Goal: Ask a question

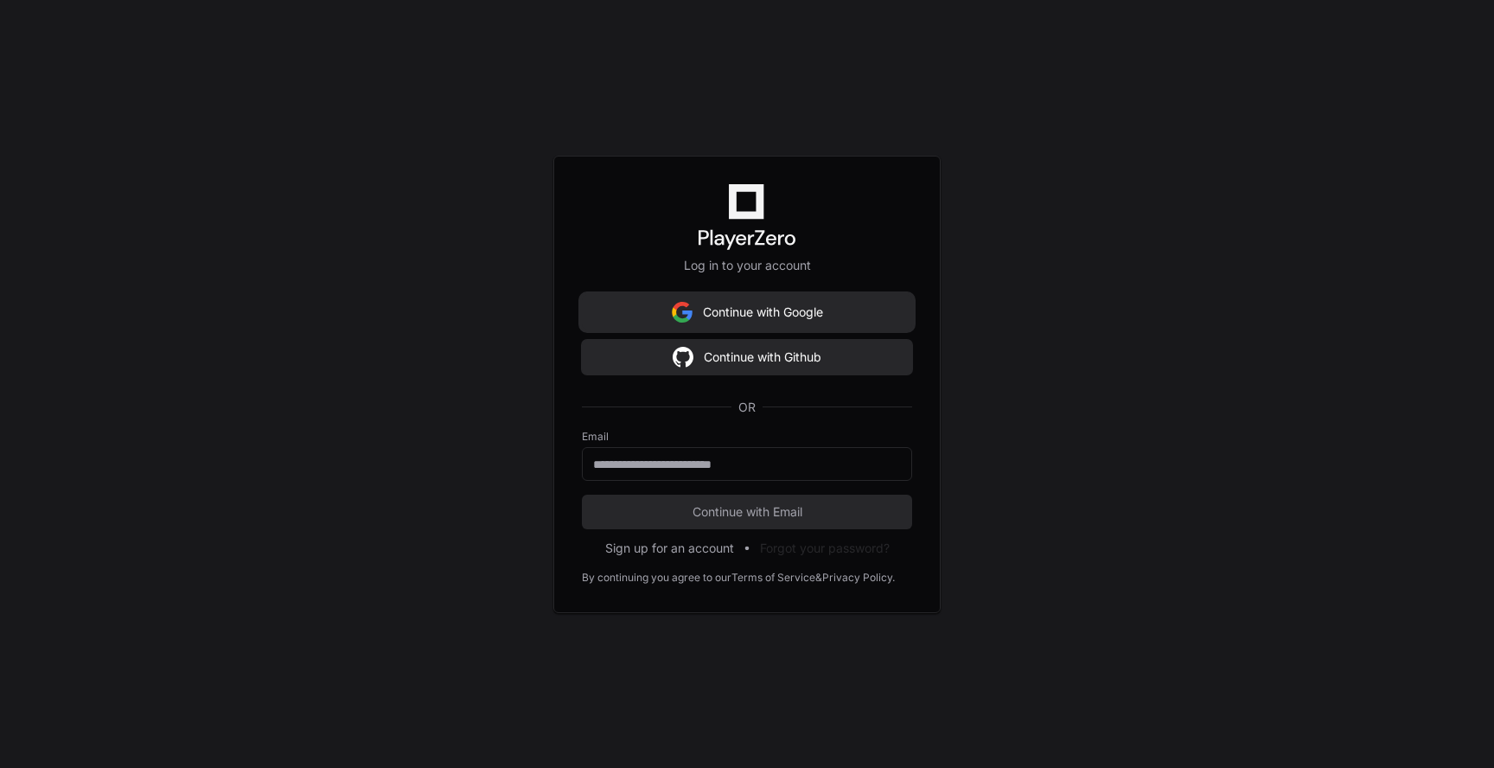
click at [845, 311] on button "Continue with Google" at bounding box center [747, 312] width 330 height 35
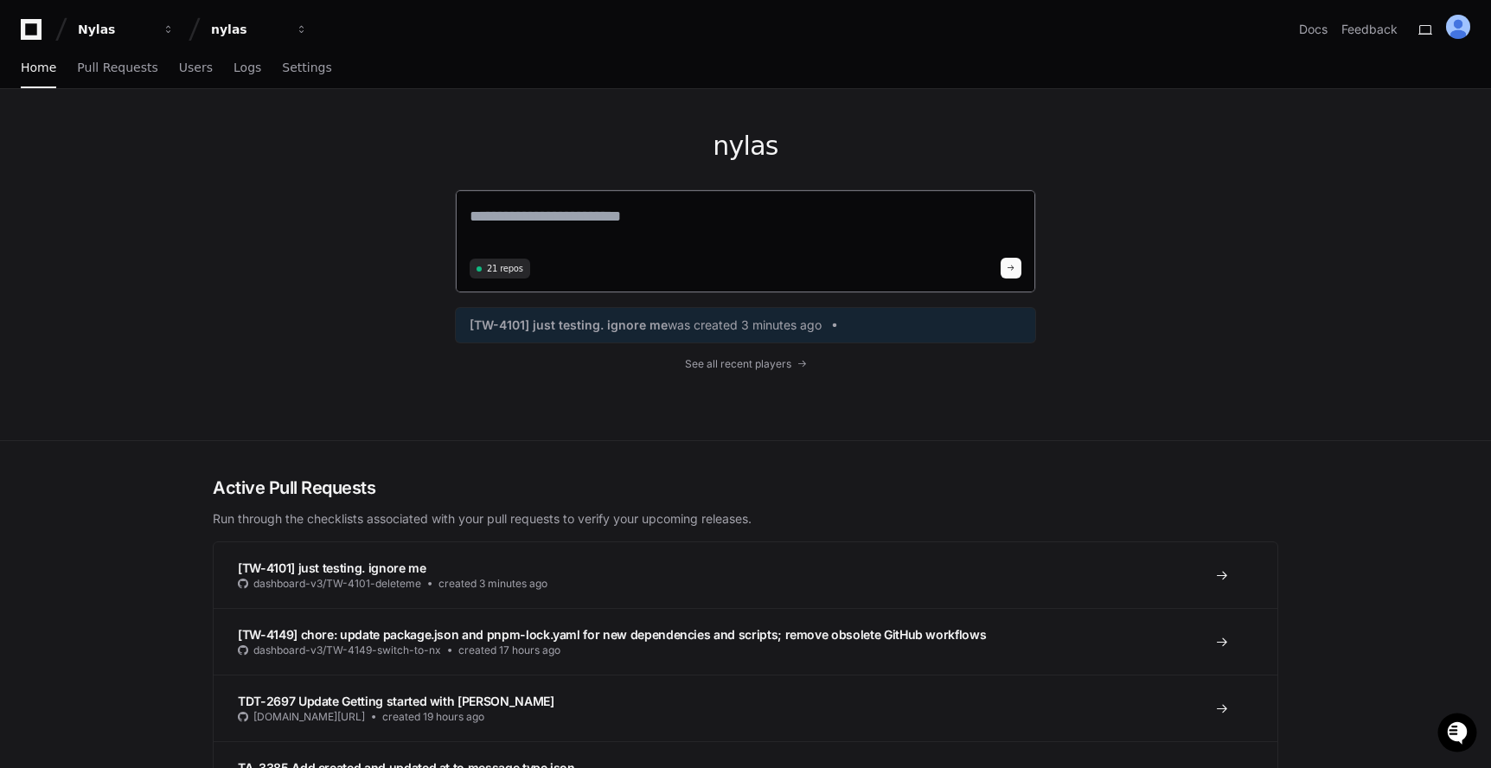
click at [591, 222] on textarea at bounding box center [745, 228] width 552 height 48
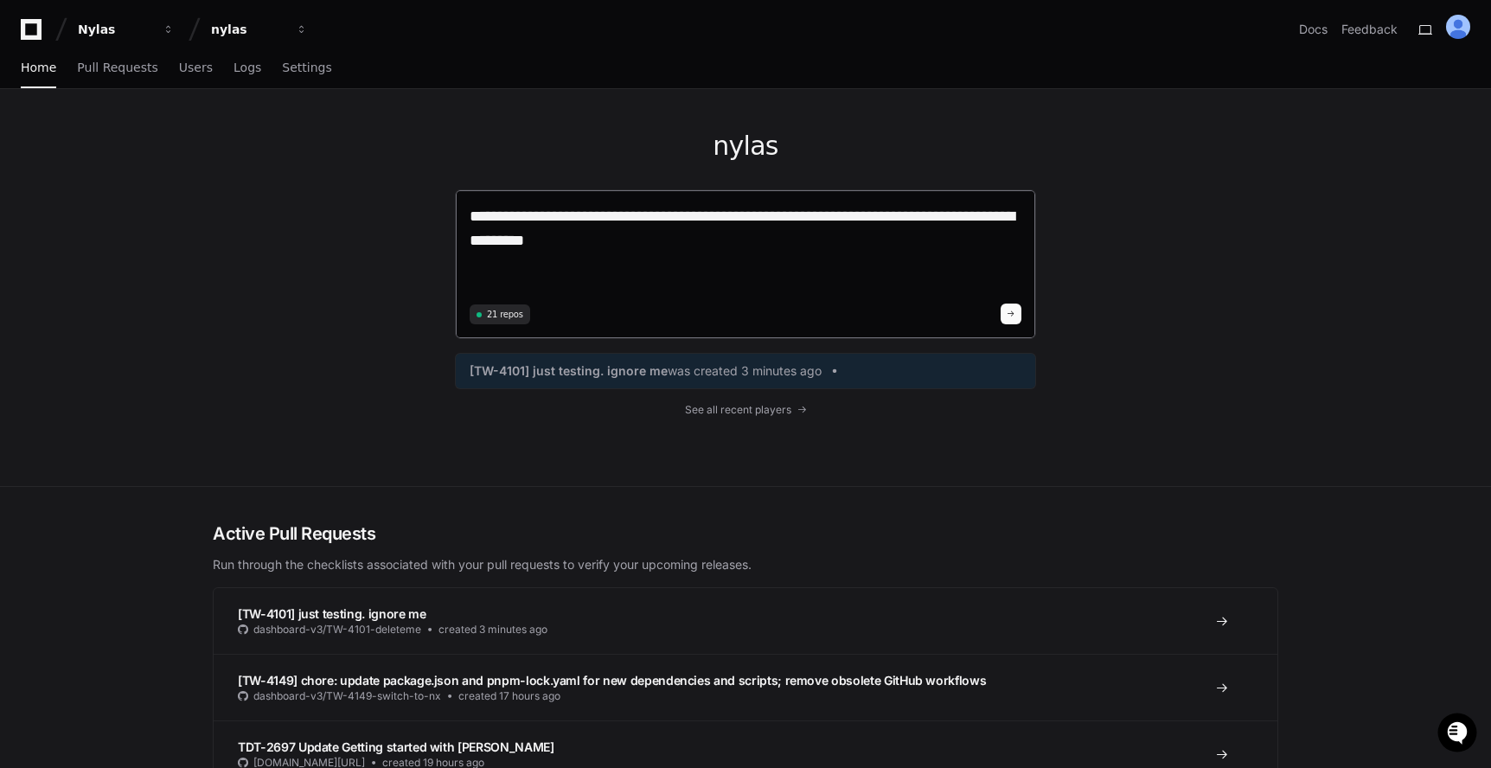
paste textarea "**********"
type textarea "**********"
click at [1010, 316] on span at bounding box center [1010, 314] width 9 height 9
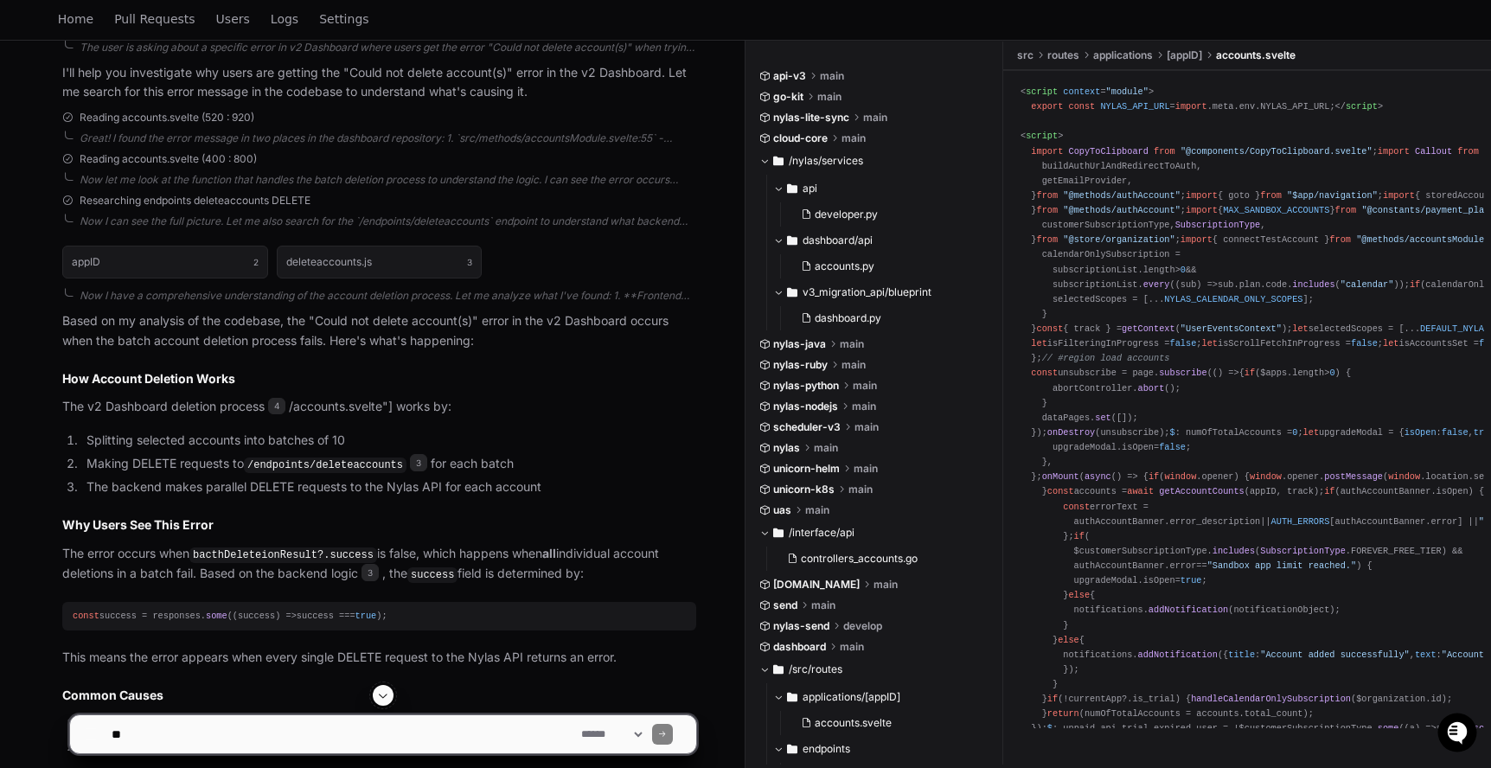
scroll to position [393, 0]
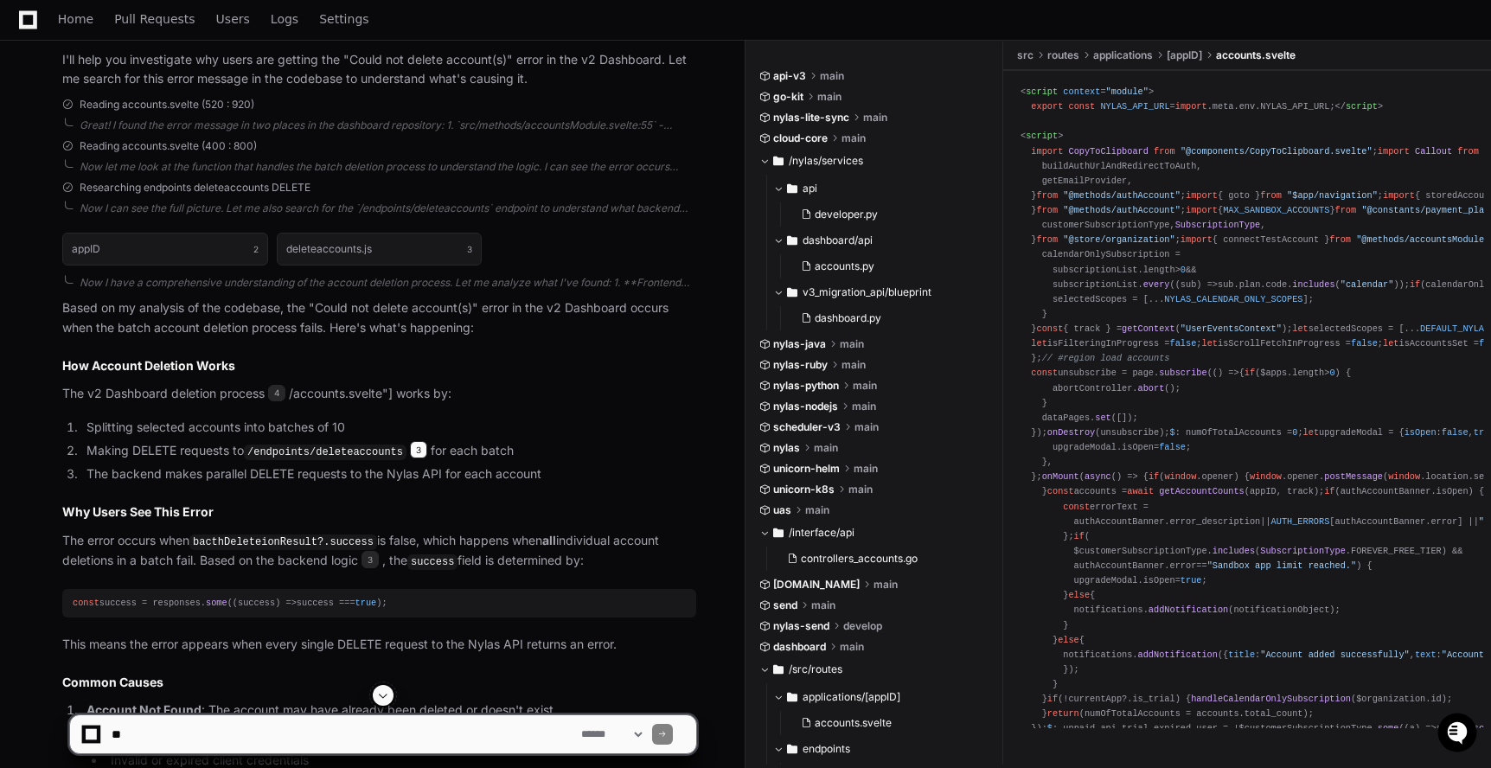
click at [427, 444] on span "3" at bounding box center [418, 449] width 17 height 17
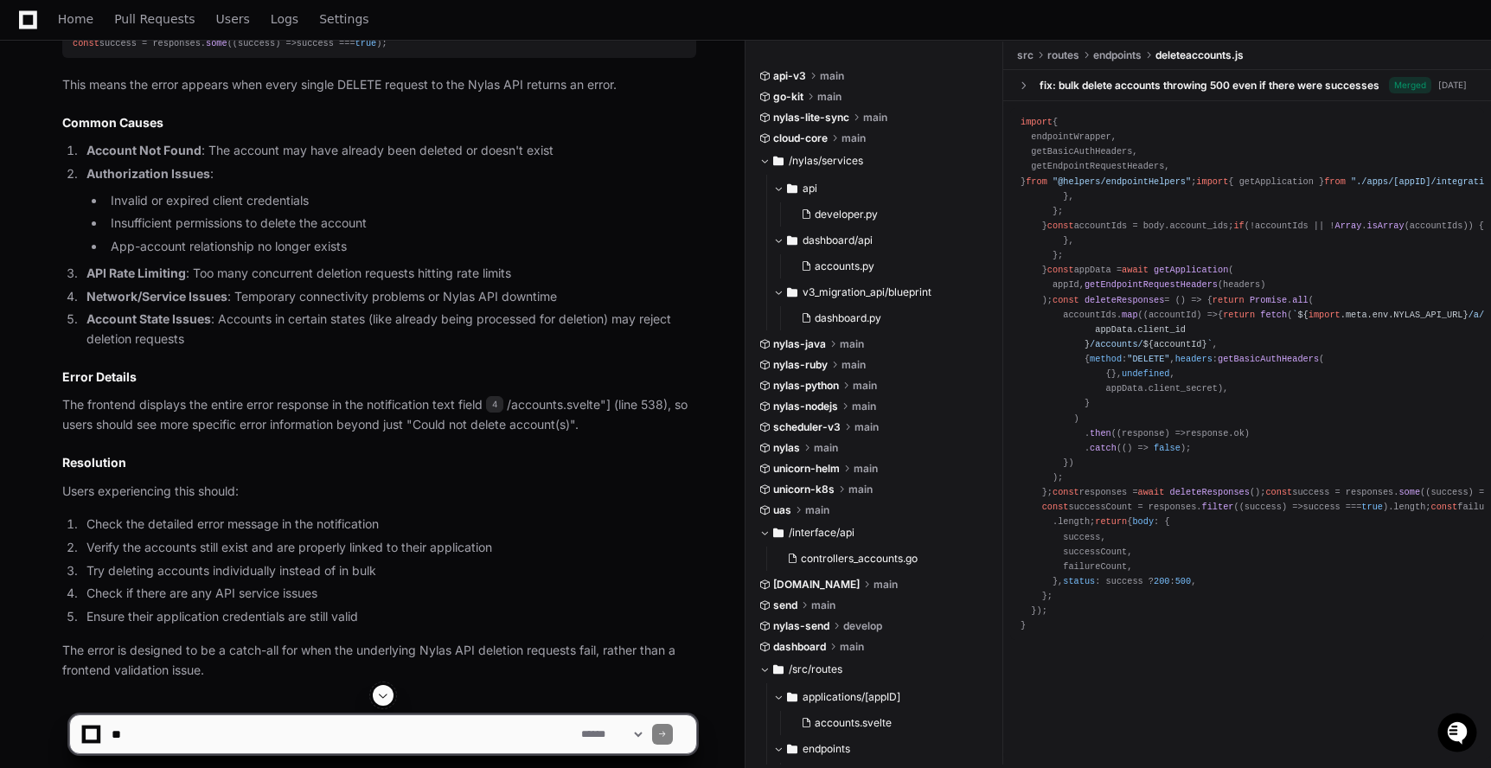
scroll to position [955, 0]
click at [496, 395] on span "4" at bounding box center [494, 401] width 17 height 17
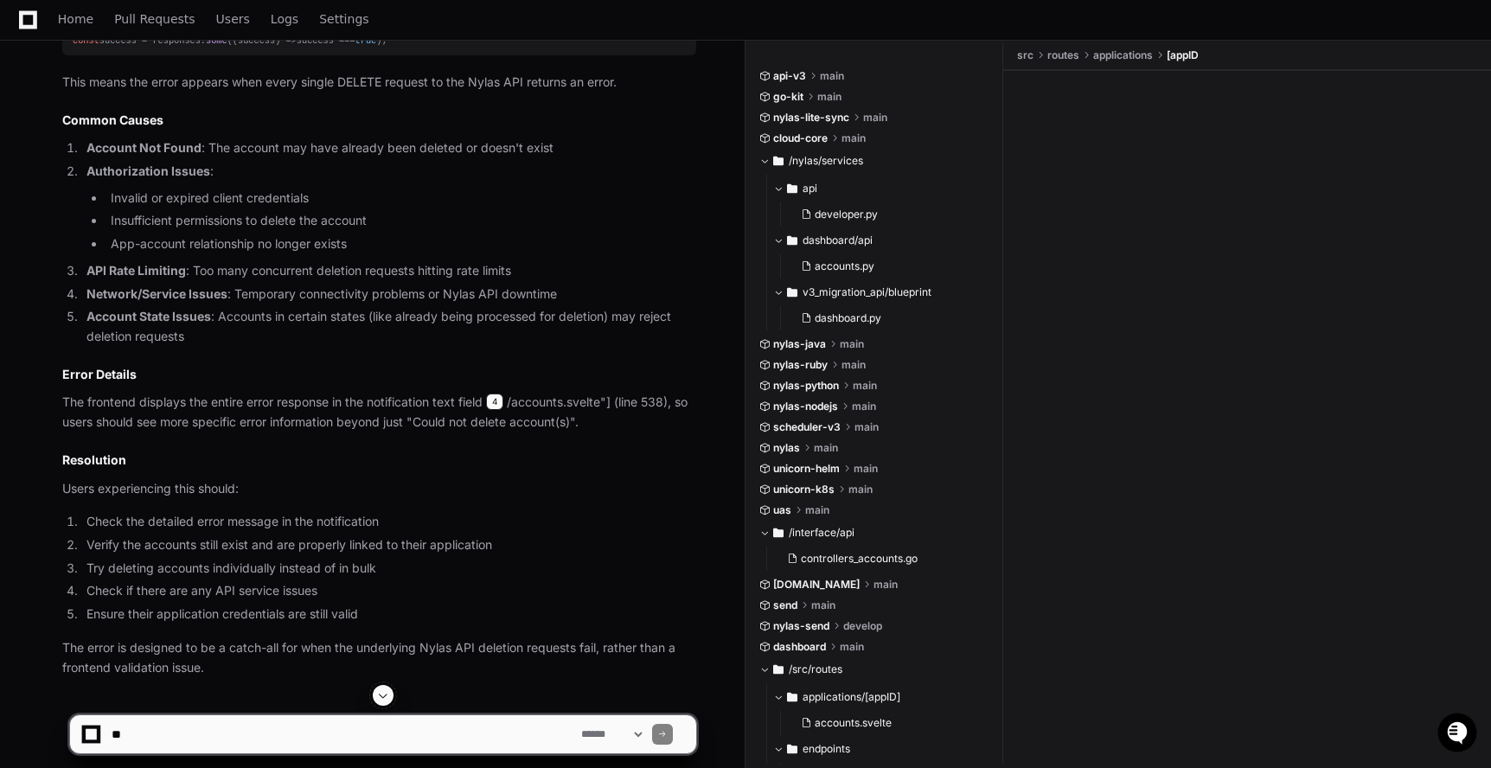
click at [496, 395] on span "4" at bounding box center [494, 401] width 17 height 17
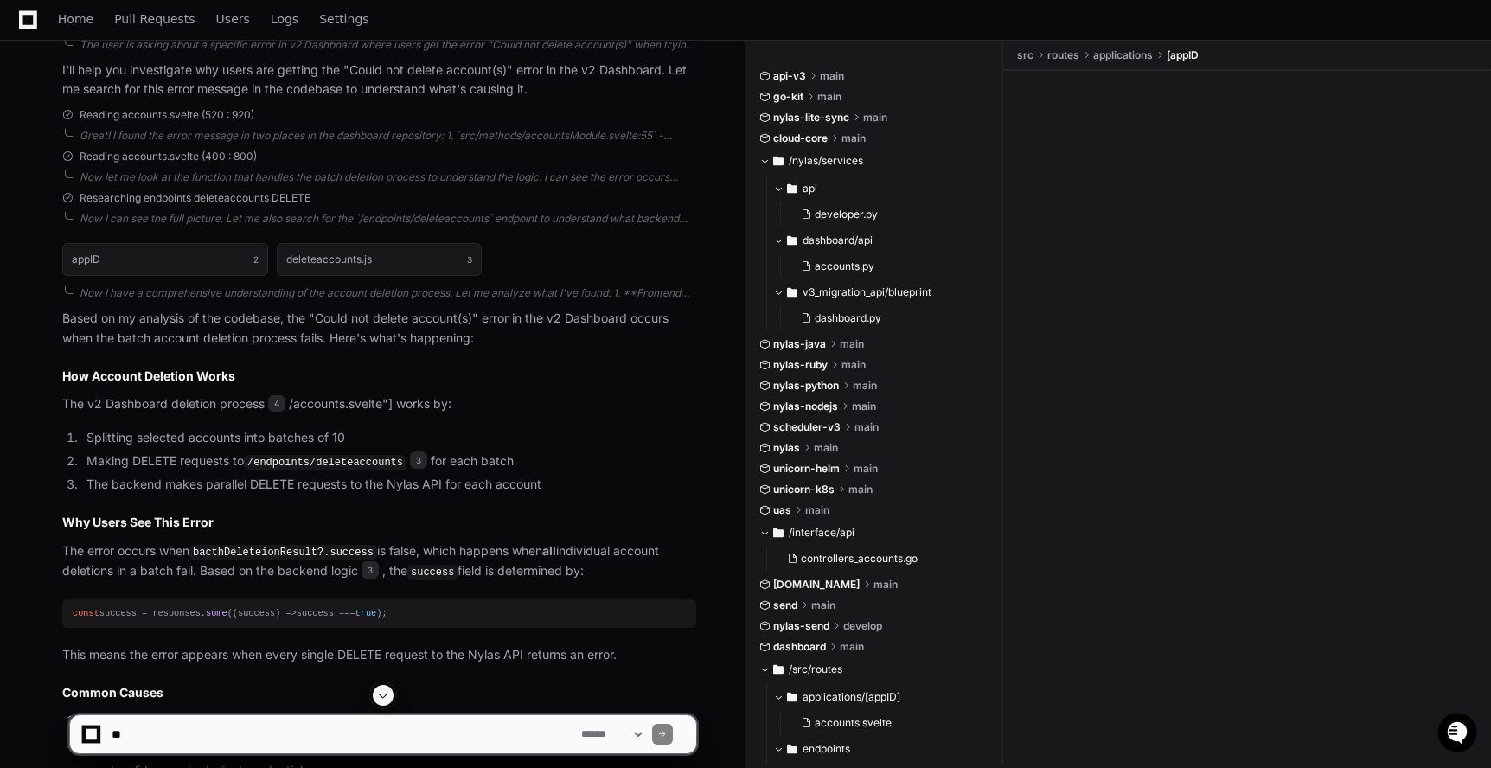
scroll to position [386, 0]
click at [273, 398] on span "4" at bounding box center [276, 400] width 17 height 17
click at [425, 459] on span "3" at bounding box center [418, 456] width 17 height 17
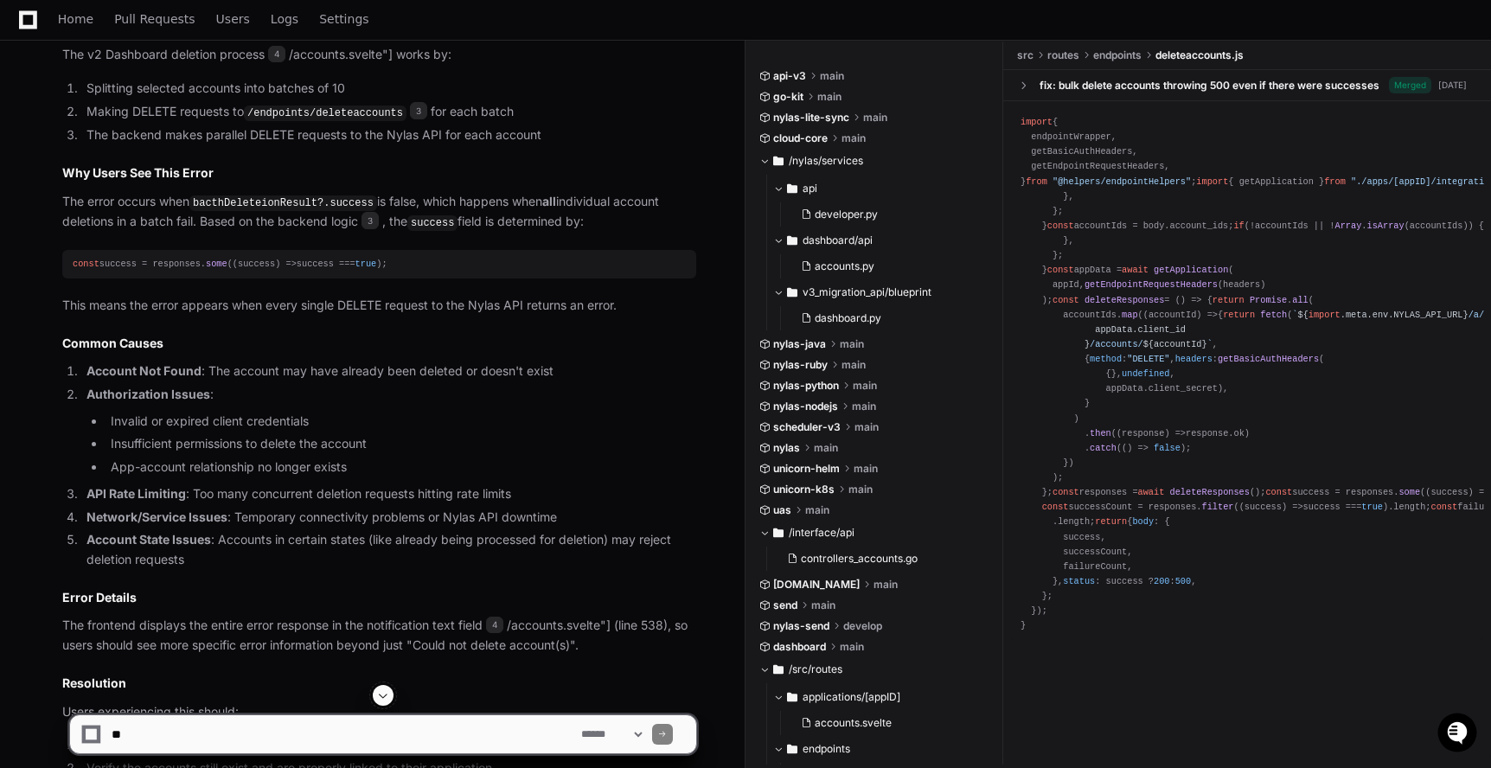
scroll to position [790, 0]
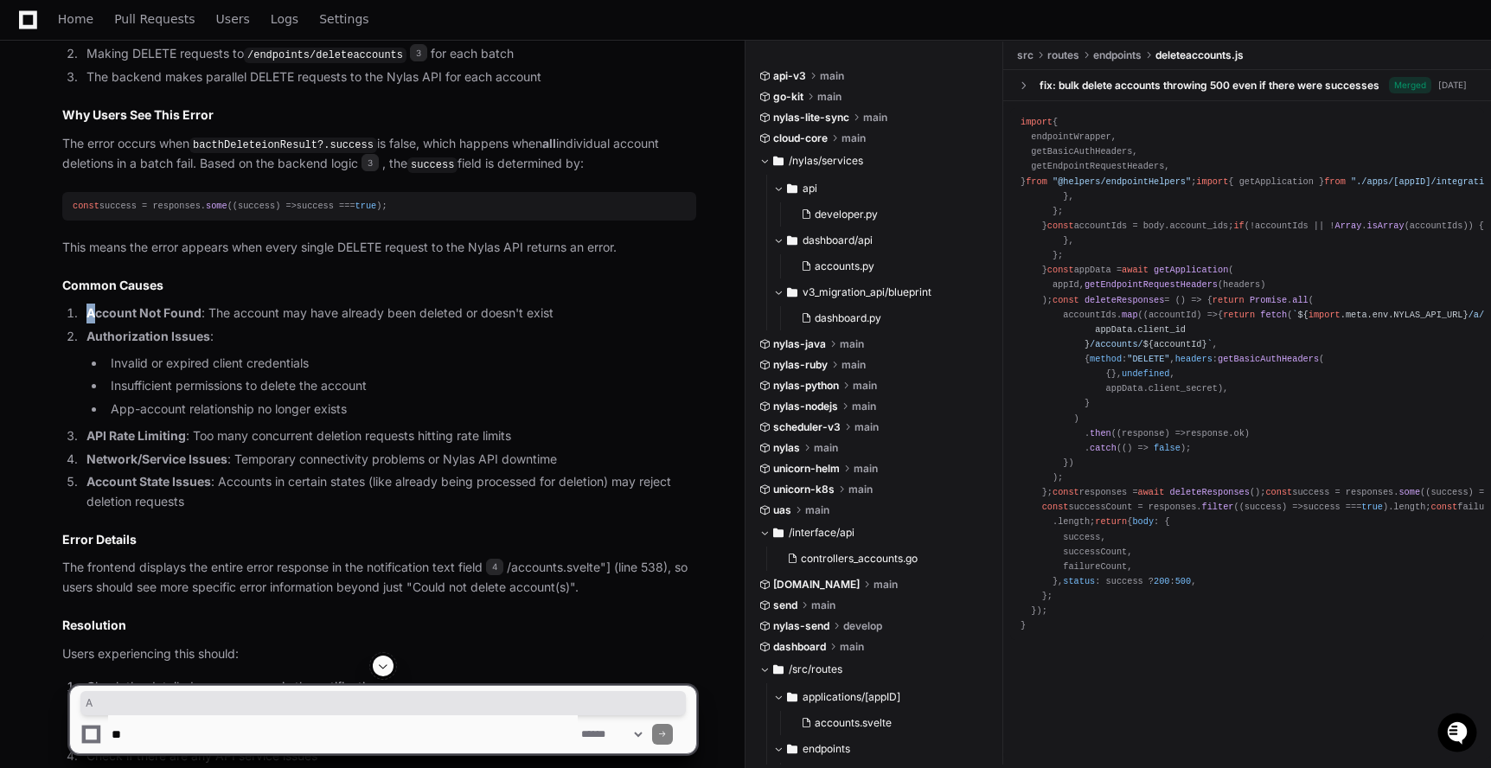
drag, startPoint x: 74, startPoint y: 304, endPoint x: 91, endPoint y: 318, distance: 21.5
click at [91, 318] on li "Account Not Found : The account may have already been deleted or doesn't exist" at bounding box center [388, 313] width 615 height 20
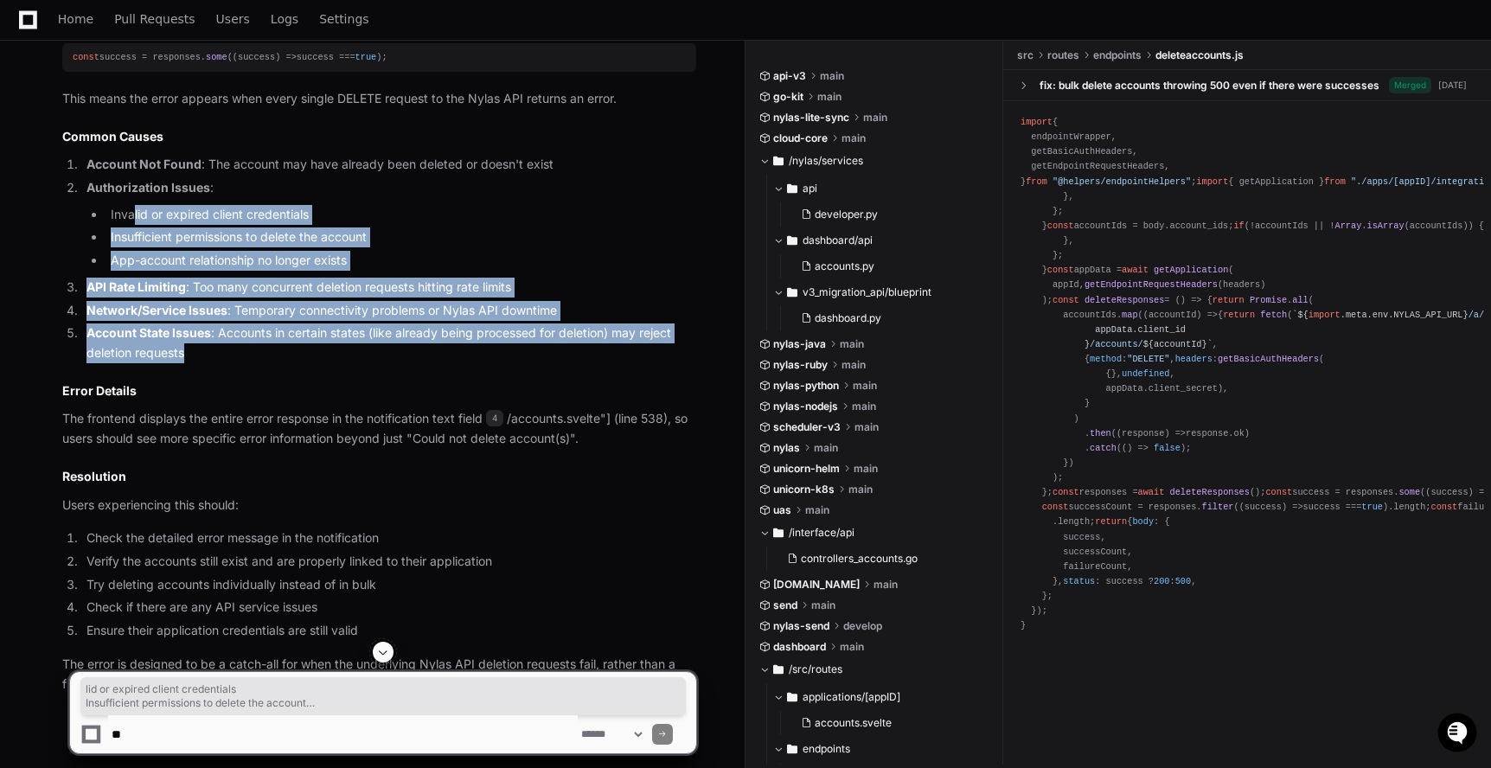
scroll to position [938, 0]
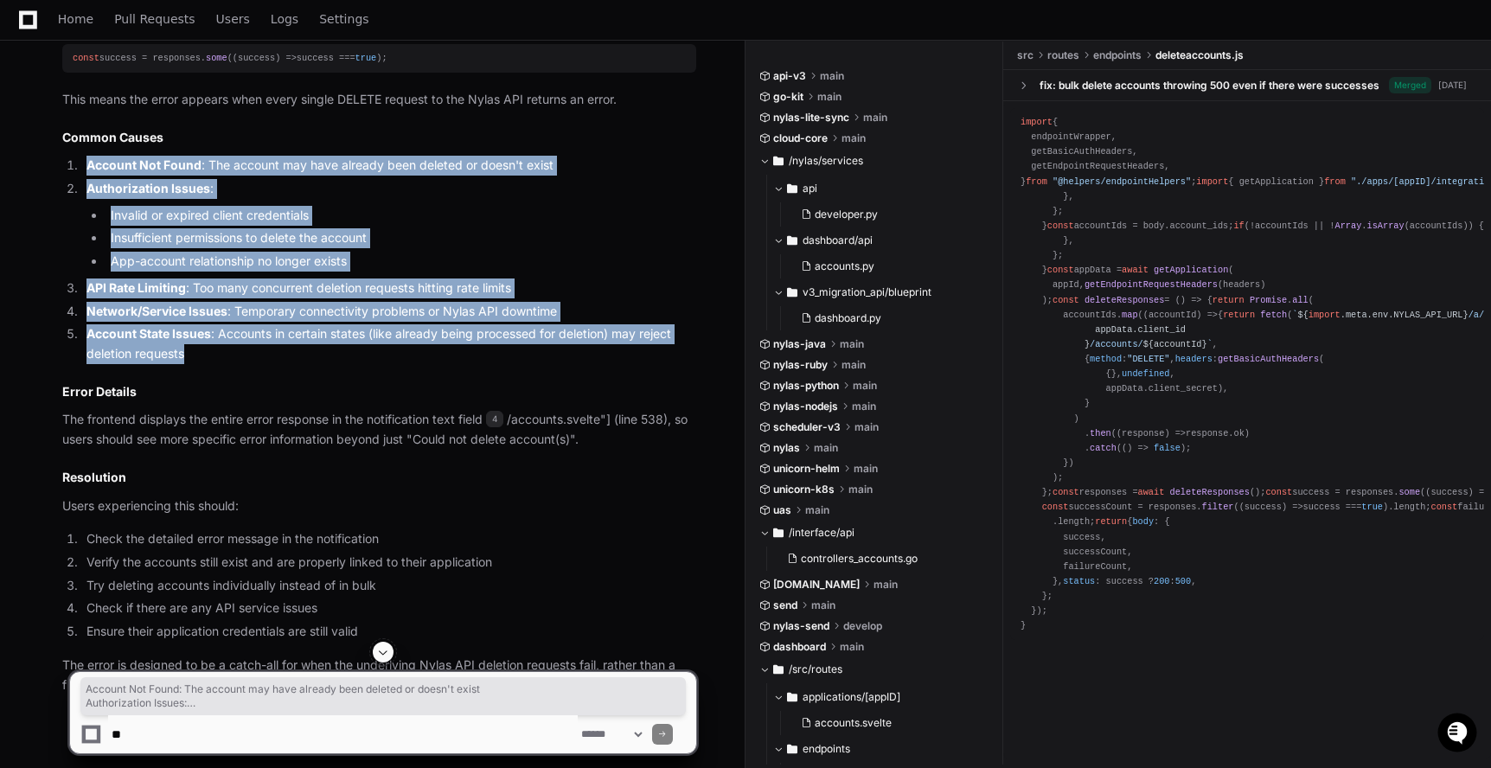
copy ol "Account Not Found : The account may have already been deleted or doesn't exist …"
drag, startPoint x: 215, startPoint y: 340, endPoint x: 78, endPoint y: 167, distance: 220.9
click at [78, 167] on ol "Account Not Found : The account may have already been deleted or doesn't exist …" at bounding box center [379, 260] width 634 height 208
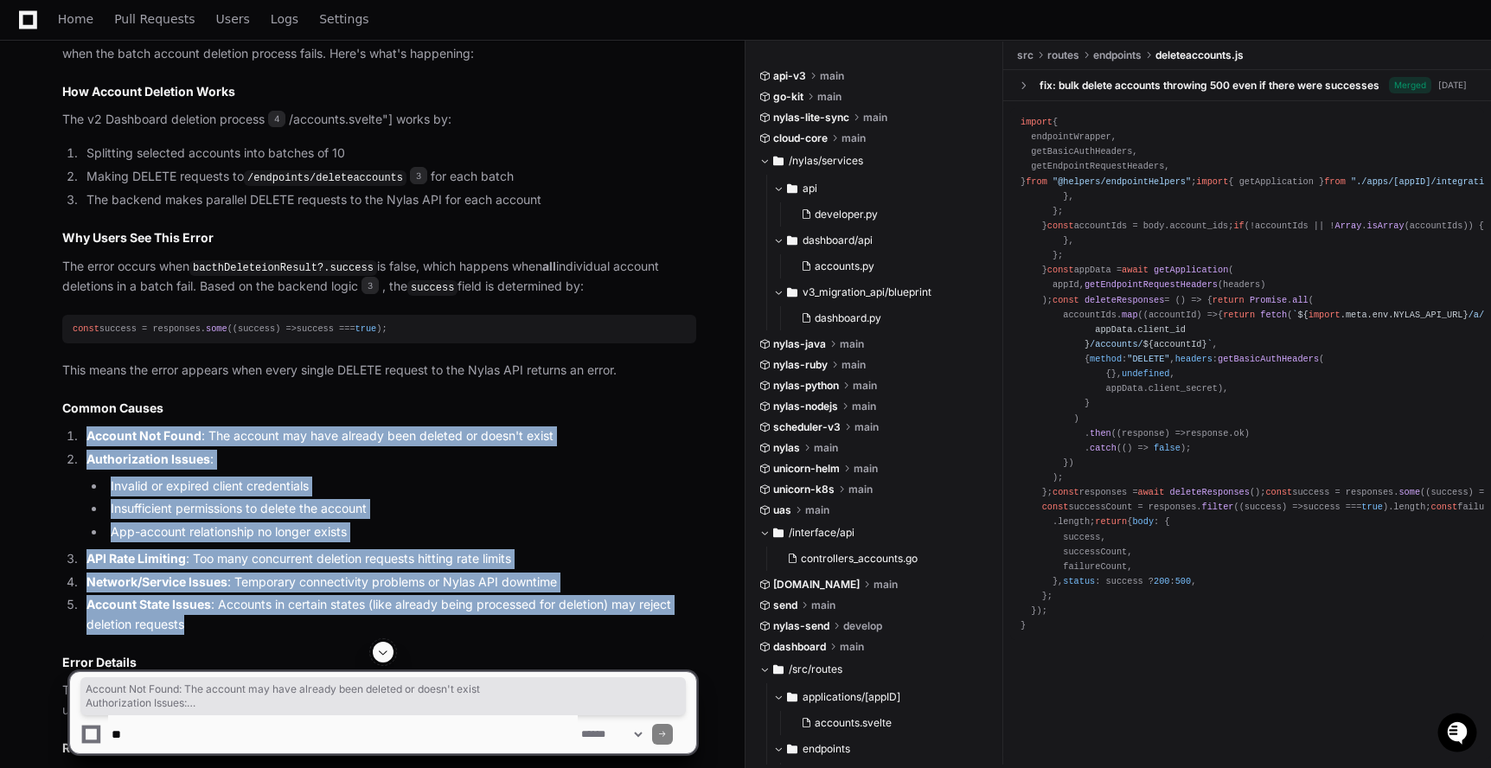
scroll to position [662, 0]
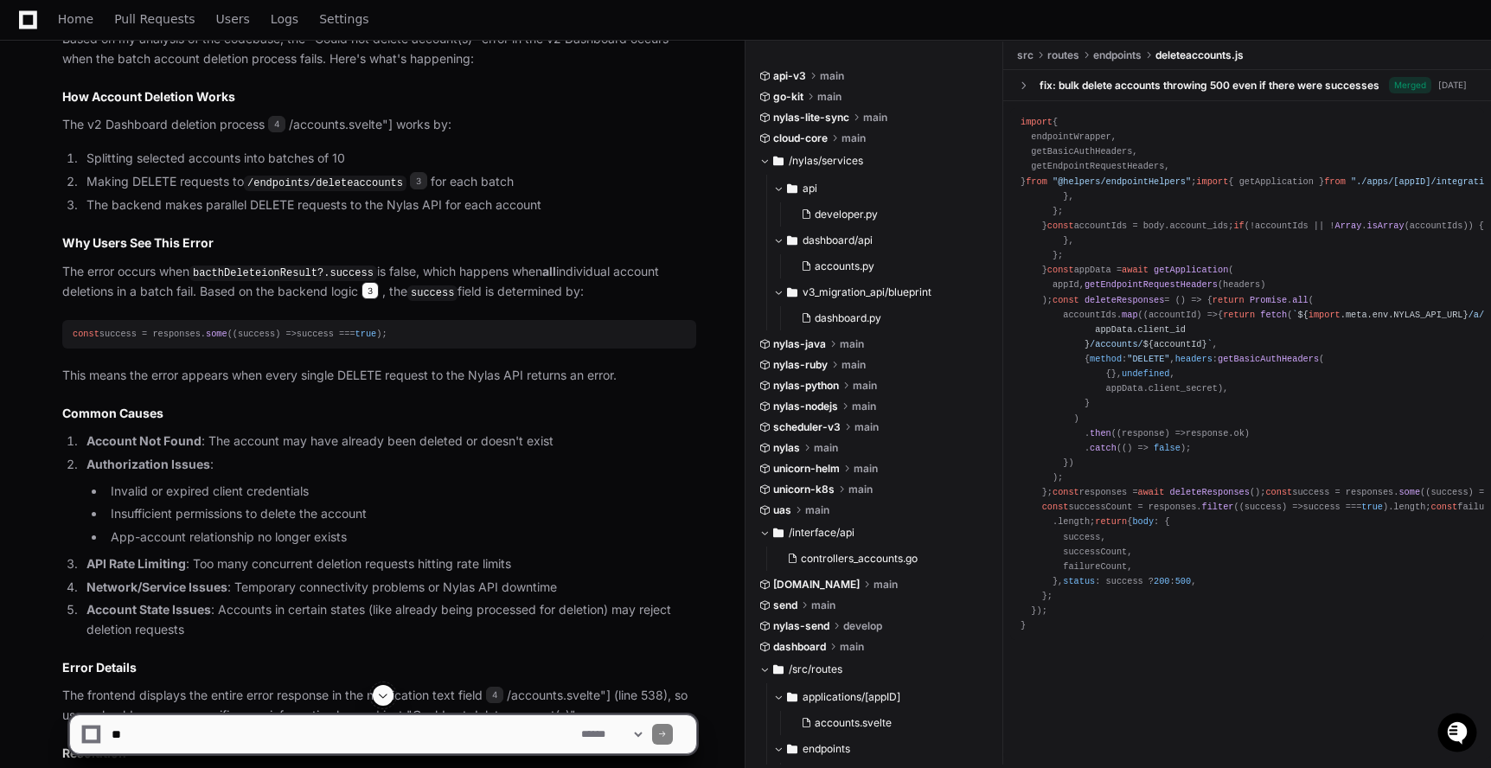
click at [373, 287] on span "3" at bounding box center [369, 290] width 17 height 17
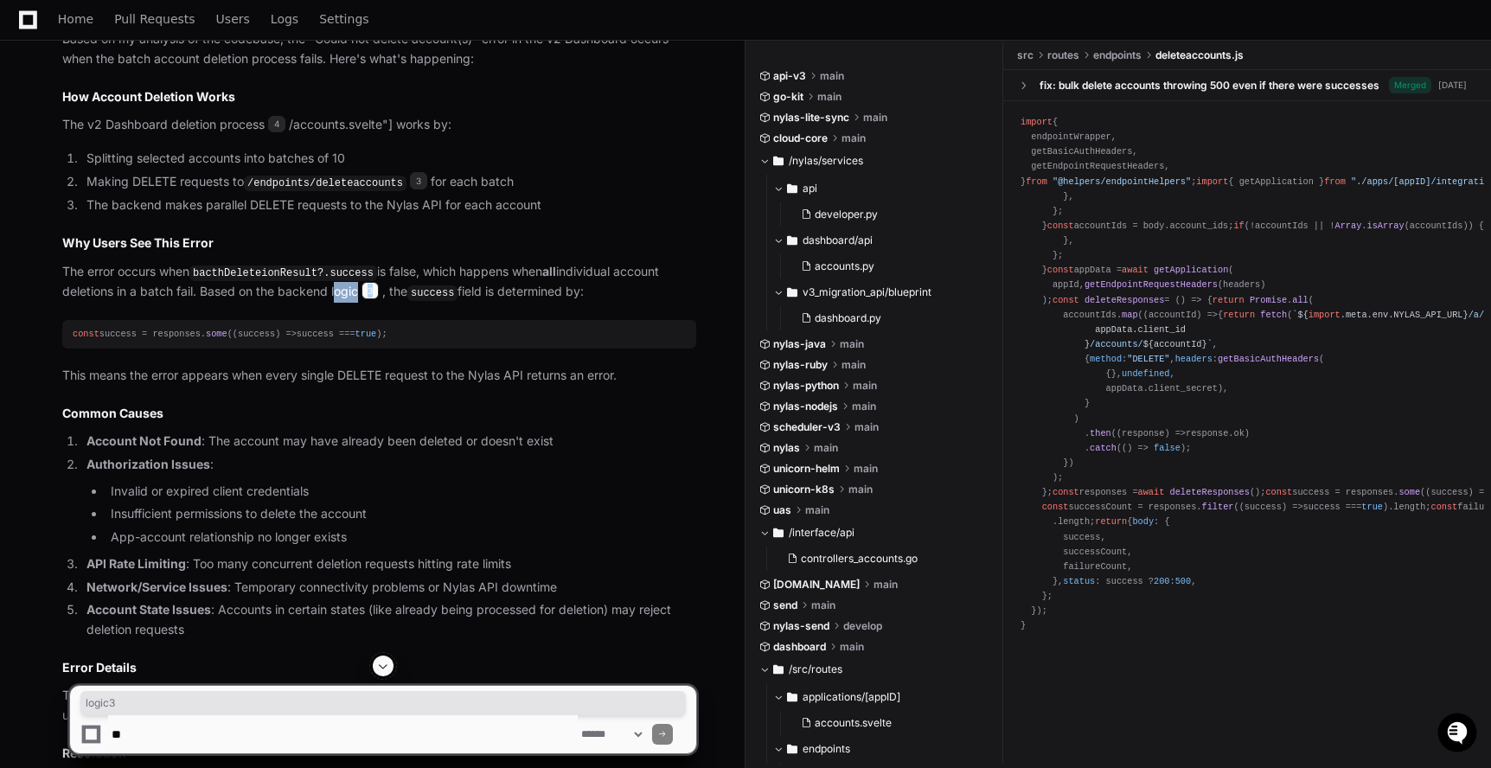
click at [373, 287] on span "3" at bounding box center [369, 290] width 17 height 17
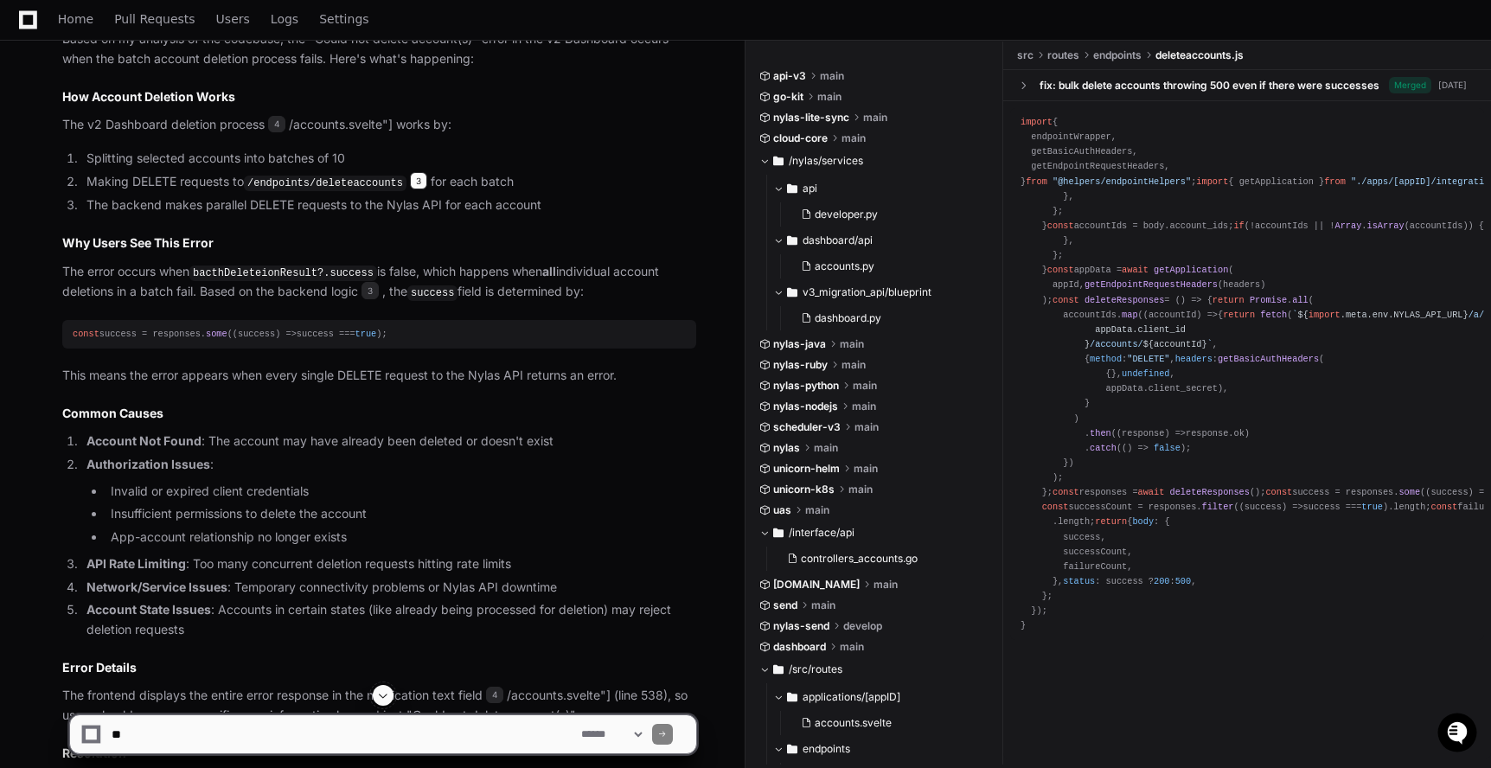
click at [427, 182] on span "3" at bounding box center [418, 180] width 17 height 17
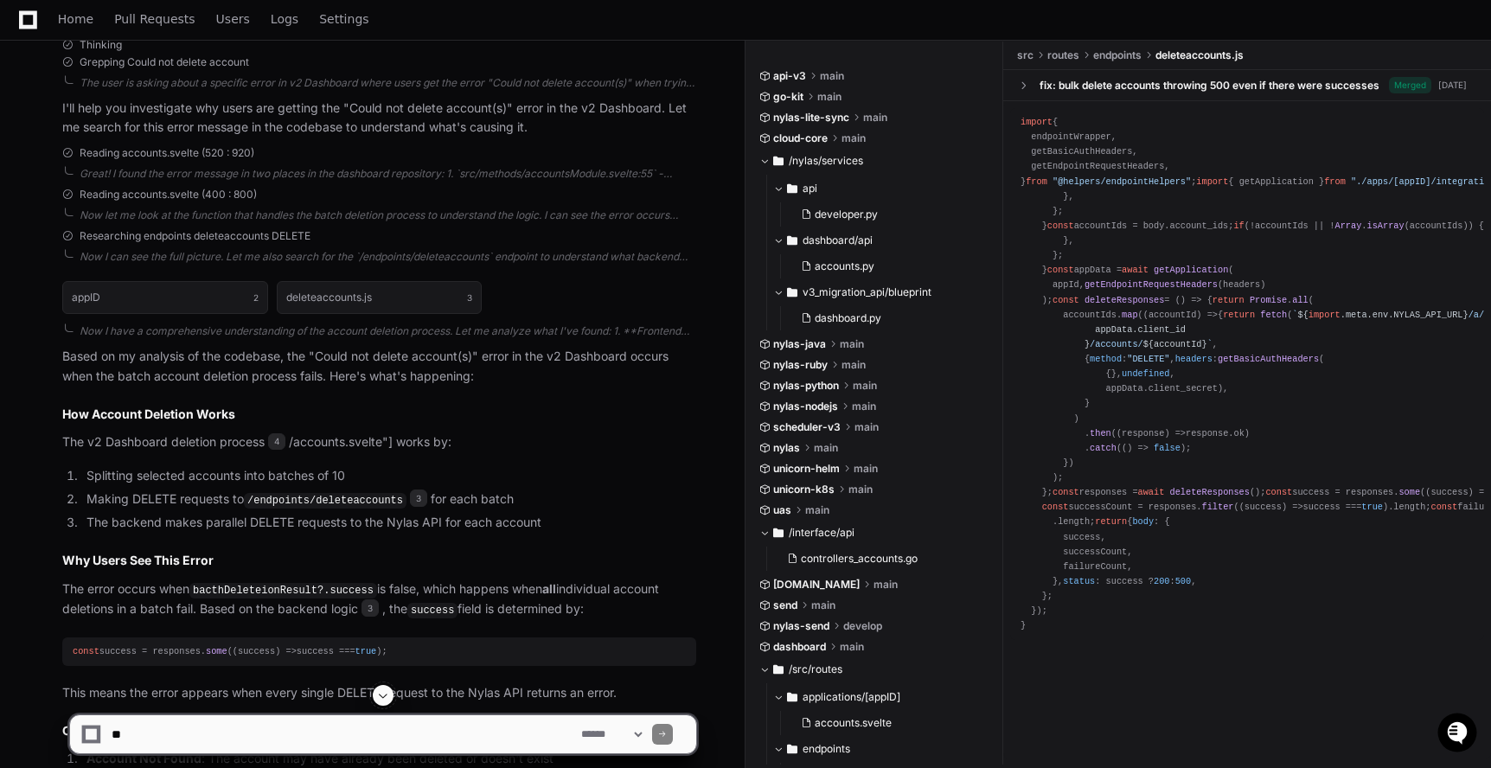
scroll to position [264, 0]
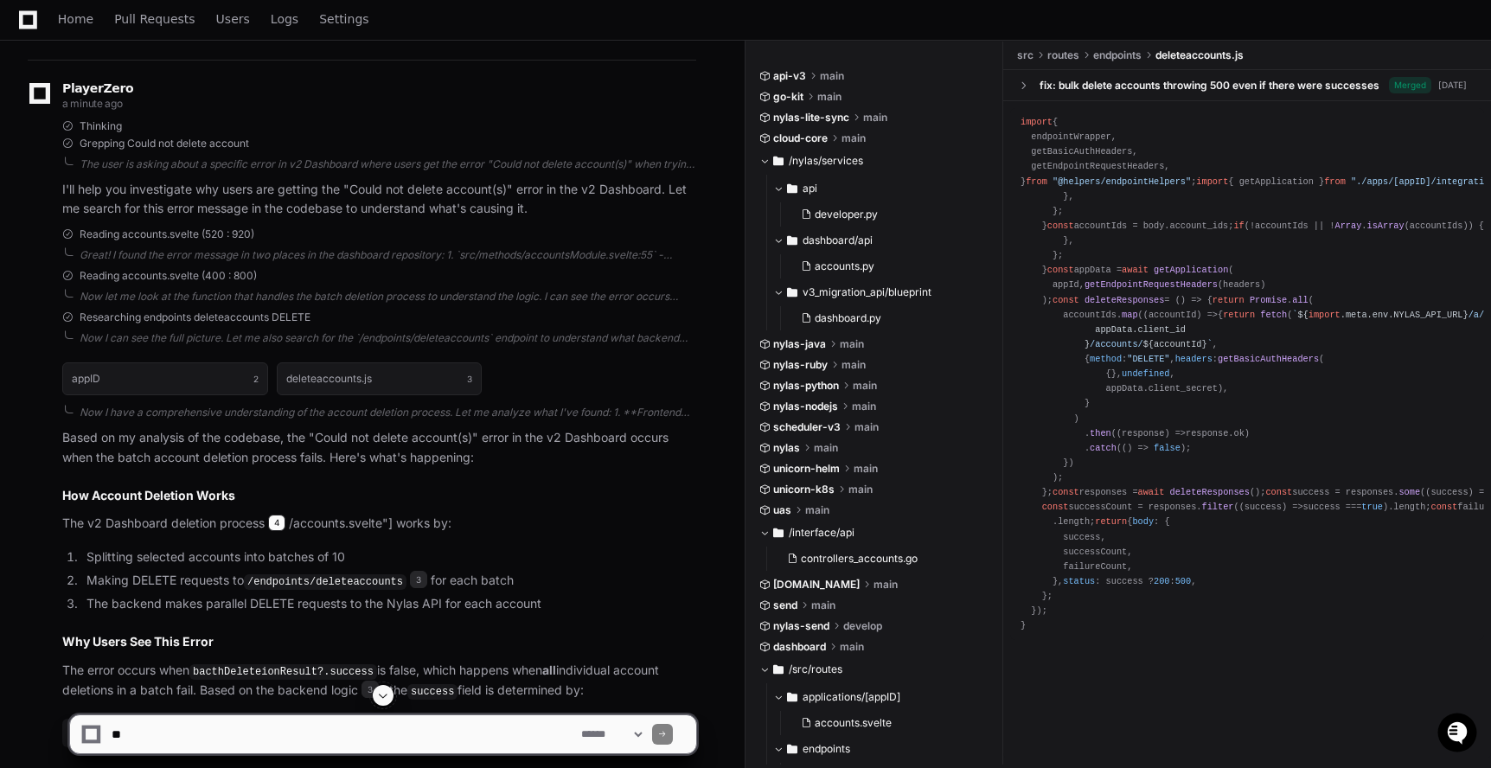
click at [270, 525] on span "4" at bounding box center [276, 522] width 17 height 17
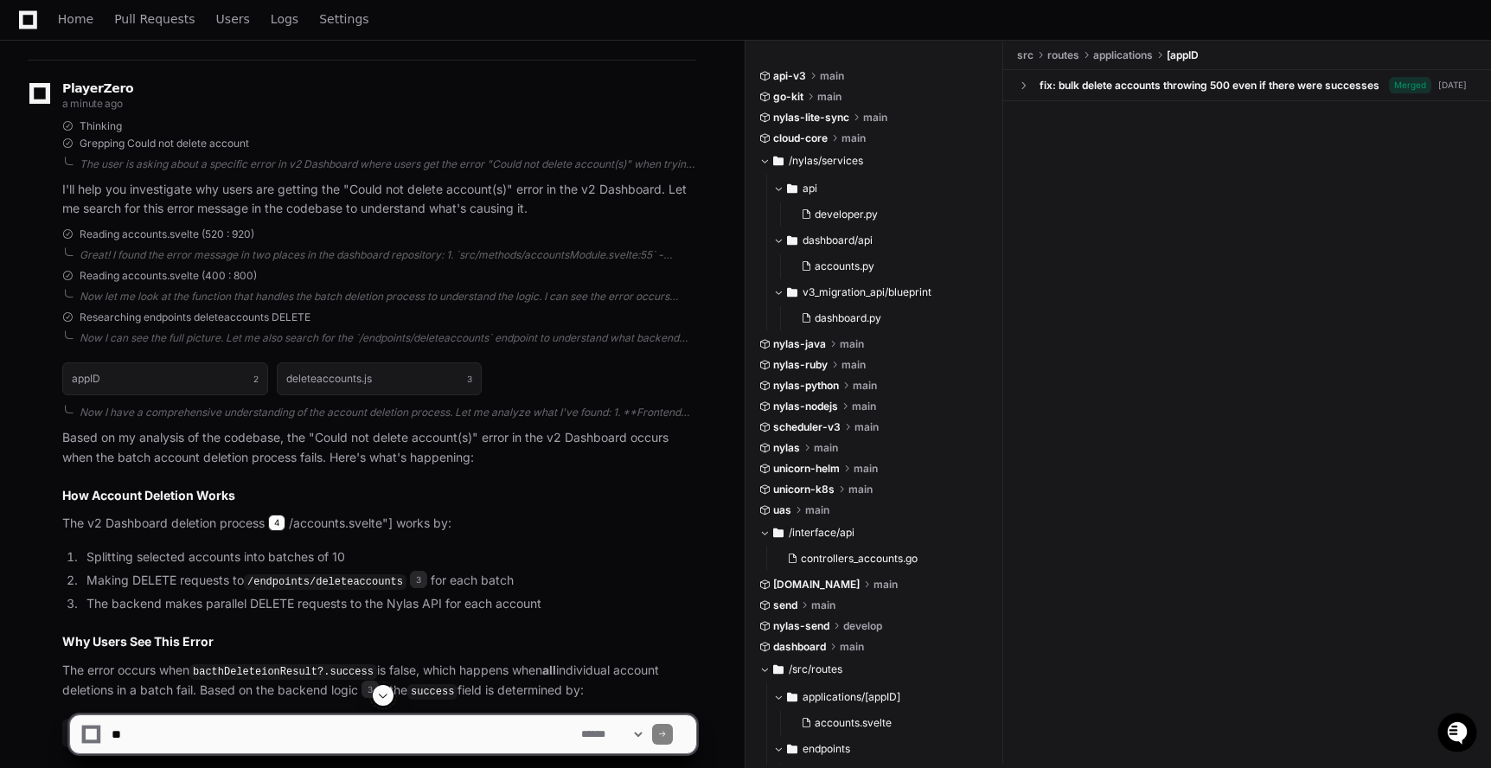
scroll to position [0, 0]
click at [273, 521] on span "4" at bounding box center [276, 522] width 17 height 17
click at [255, 526] on p "The v2 Dashboard deletion process 4 /accounts.svelte"] works by:" at bounding box center [379, 524] width 634 height 20
click at [268, 526] on p "The v2 Dashboard deletion process 4 /accounts.svelte"] works by:" at bounding box center [379, 524] width 634 height 20
click at [286, 515] on p "The v2 Dashboard deletion process 4 /accounts.svelte"] works by:" at bounding box center [379, 524] width 634 height 20
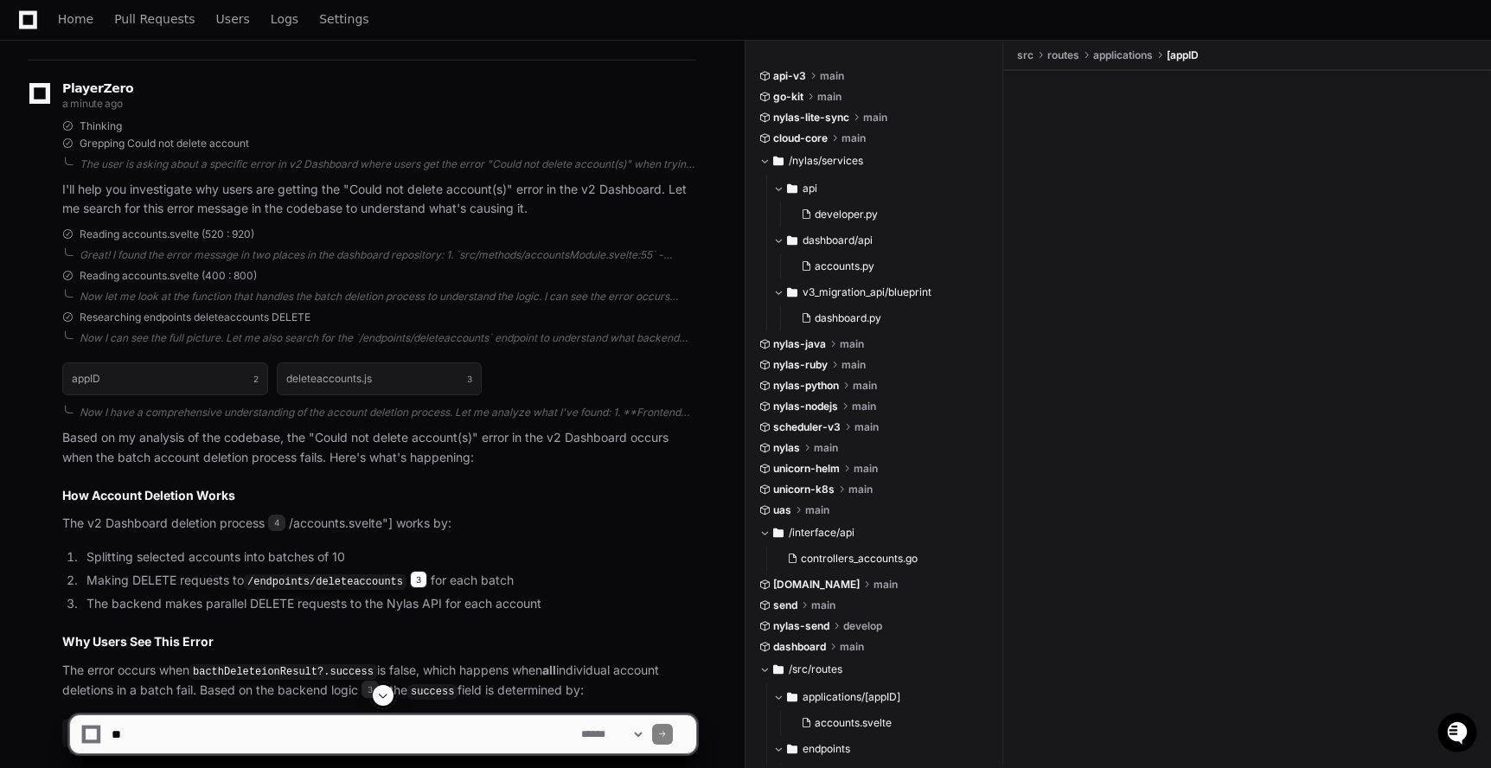
click at [427, 581] on span "3" at bounding box center [418, 579] width 17 height 17
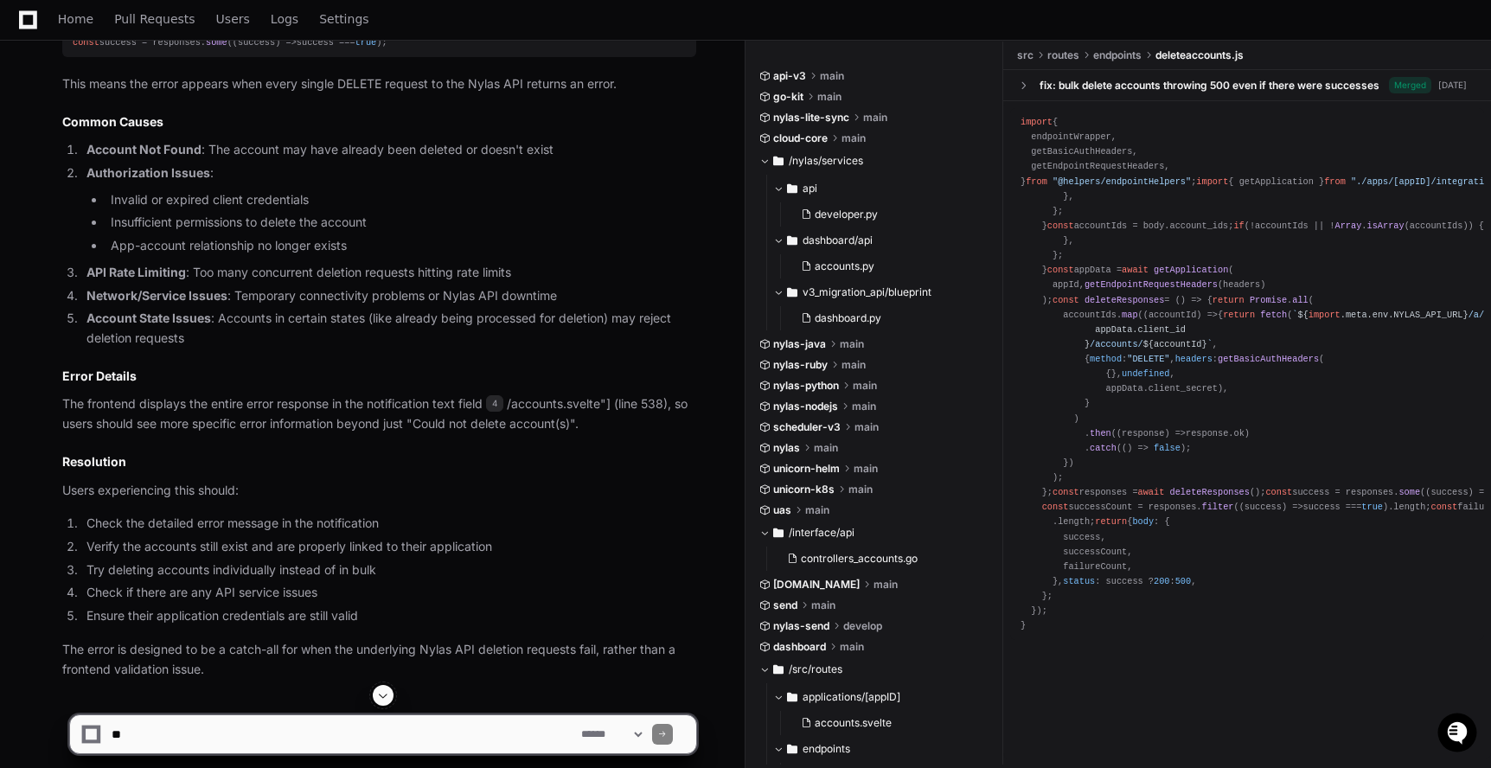
scroll to position [975, 0]
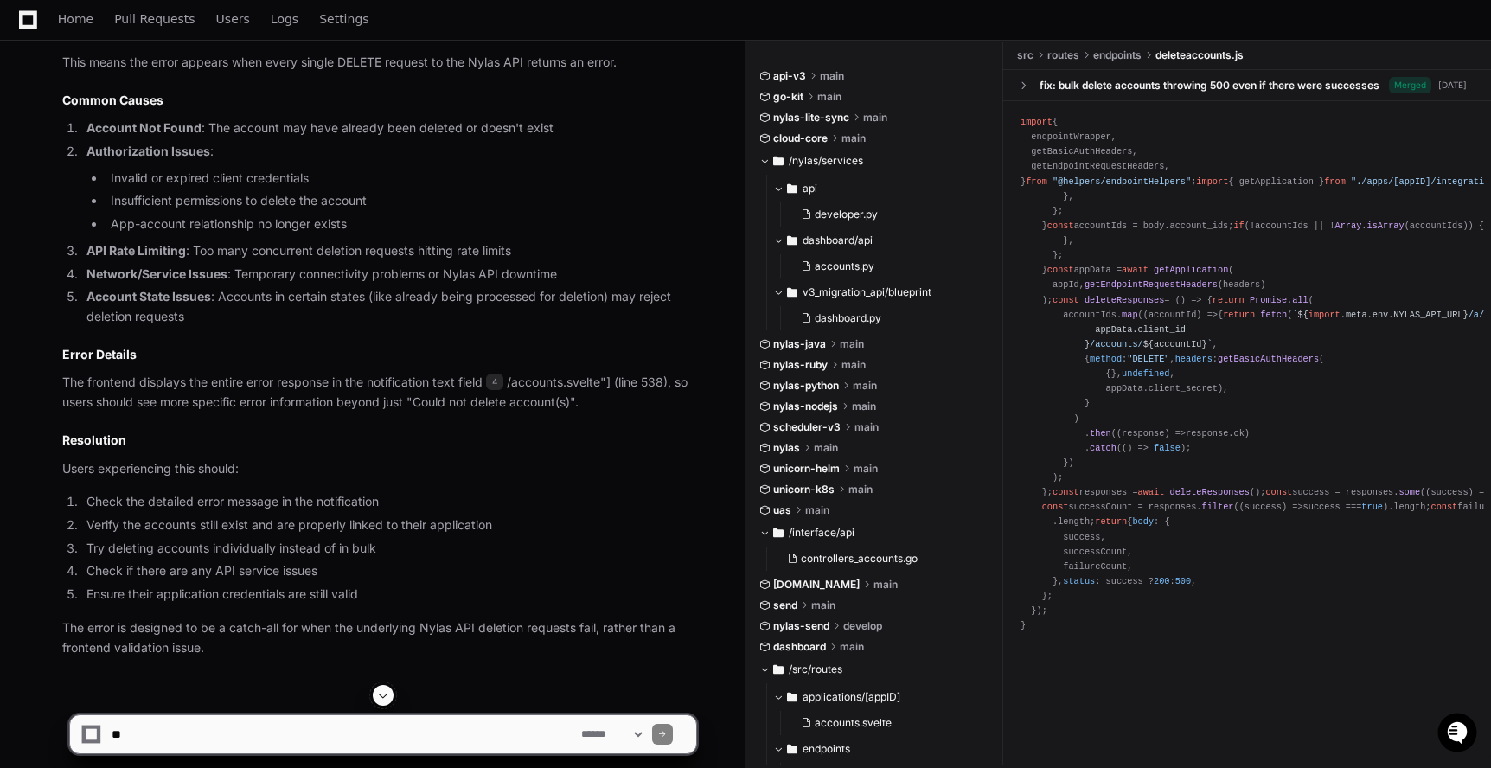
click at [475, 729] on textarea at bounding box center [342, 734] width 469 height 38
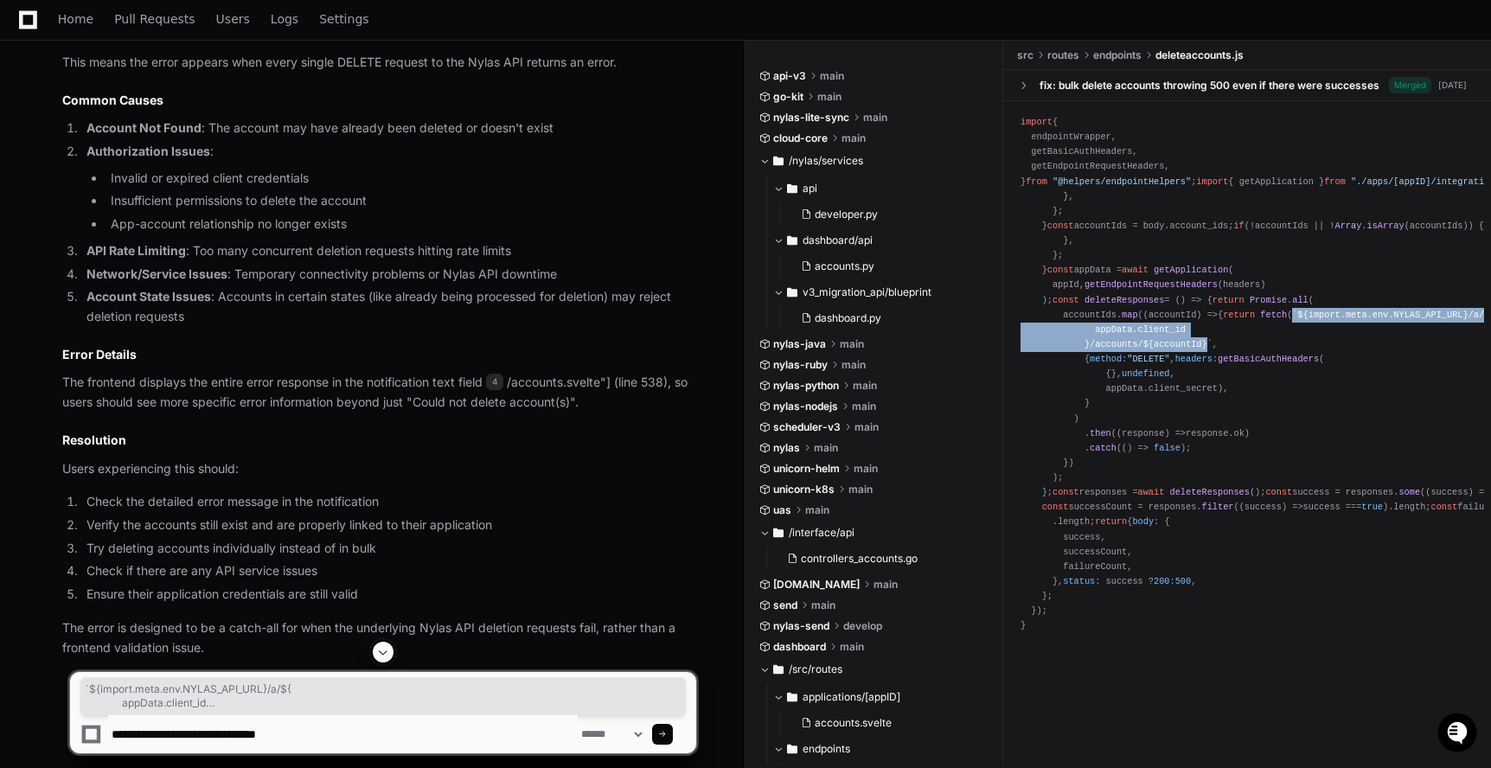
copy span "` ${ import .meta.env.NYLAS_API_URL} /a/ ${ appData.client_id } /accounts/ ${ac…"
drag, startPoint x: 1209, startPoint y: 247, endPoint x: 1089, endPoint y: 219, distance: 123.5
click at [1085, 218] on div "import { endpointWrapper, getBasicAuthHeaders, getEndpointRequestHeaders, } fro…" at bounding box center [1246, 374] width 453 height 518
click at [469, 750] on textarea at bounding box center [342, 734] width 469 height 38
paste textarea "**********"
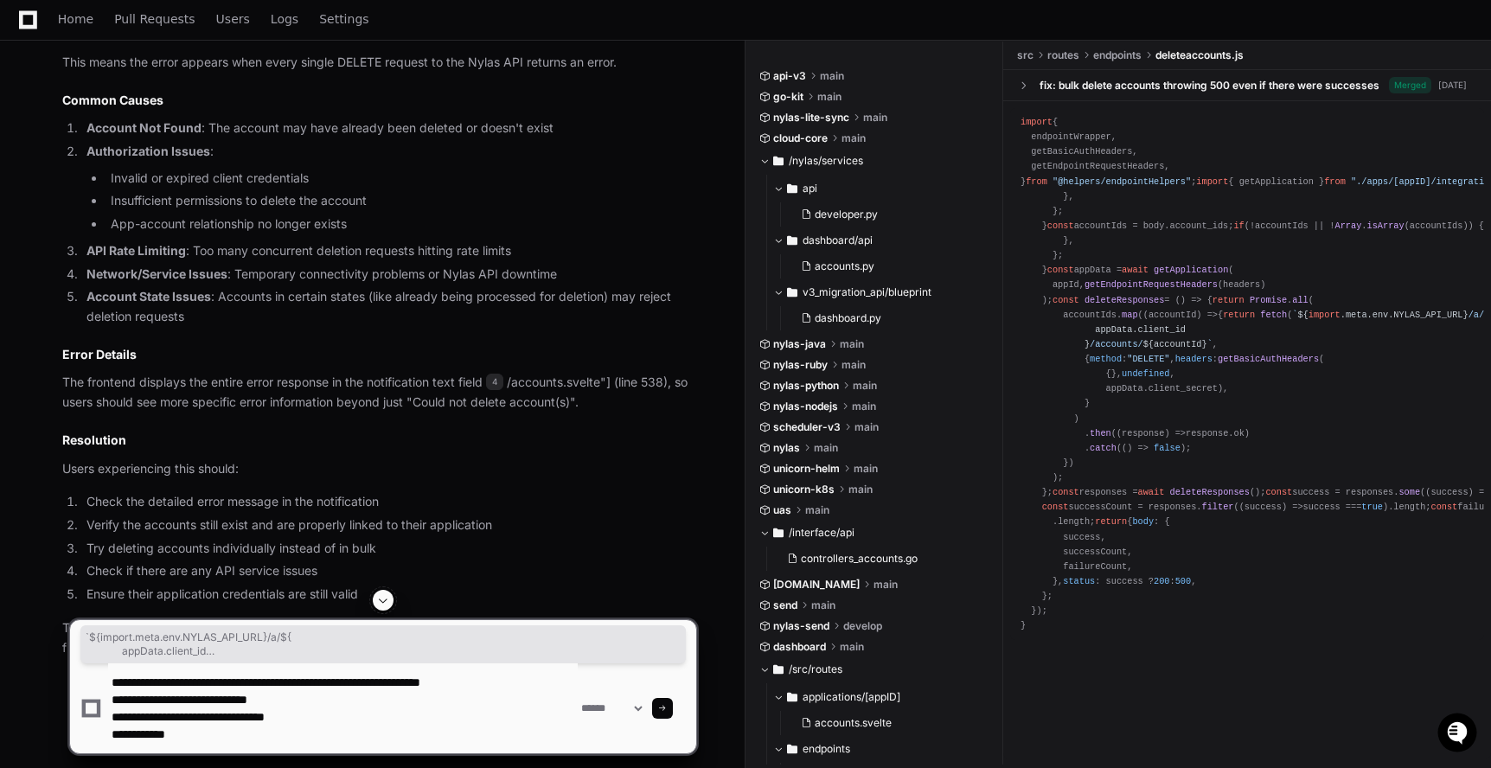
type textarea "**********"
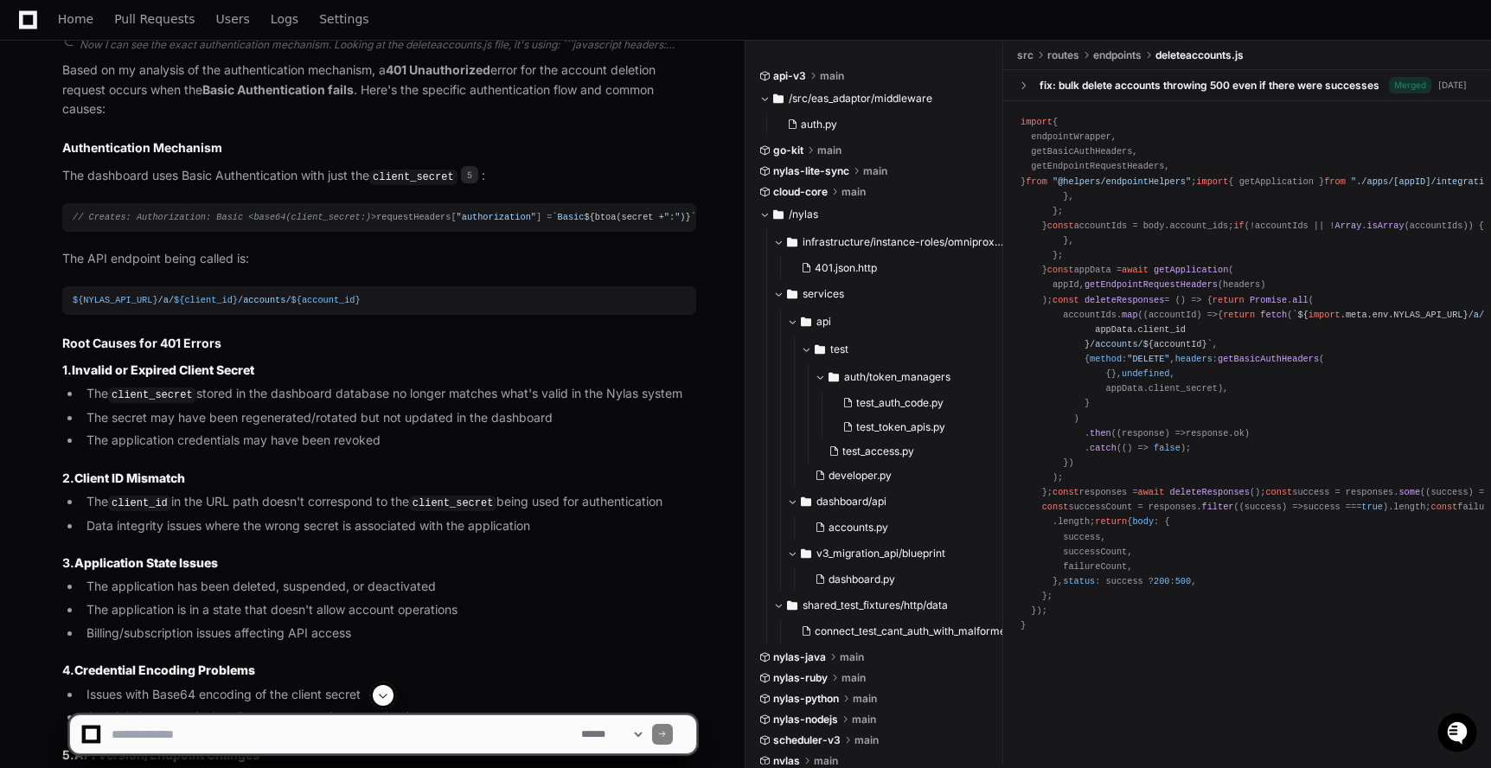
scroll to position [2053, 0]
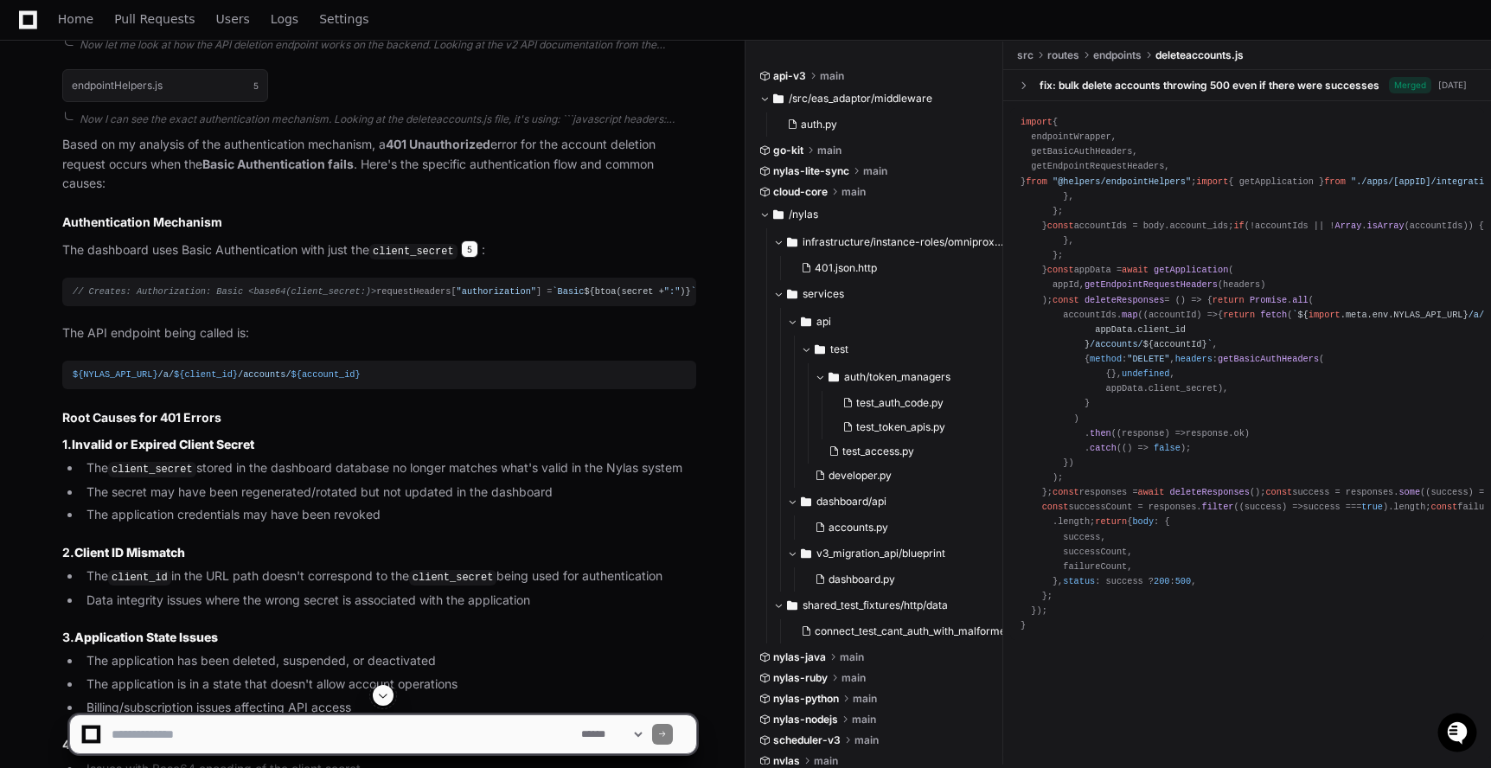
click at [474, 243] on span "5" at bounding box center [469, 248] width 17 height 17
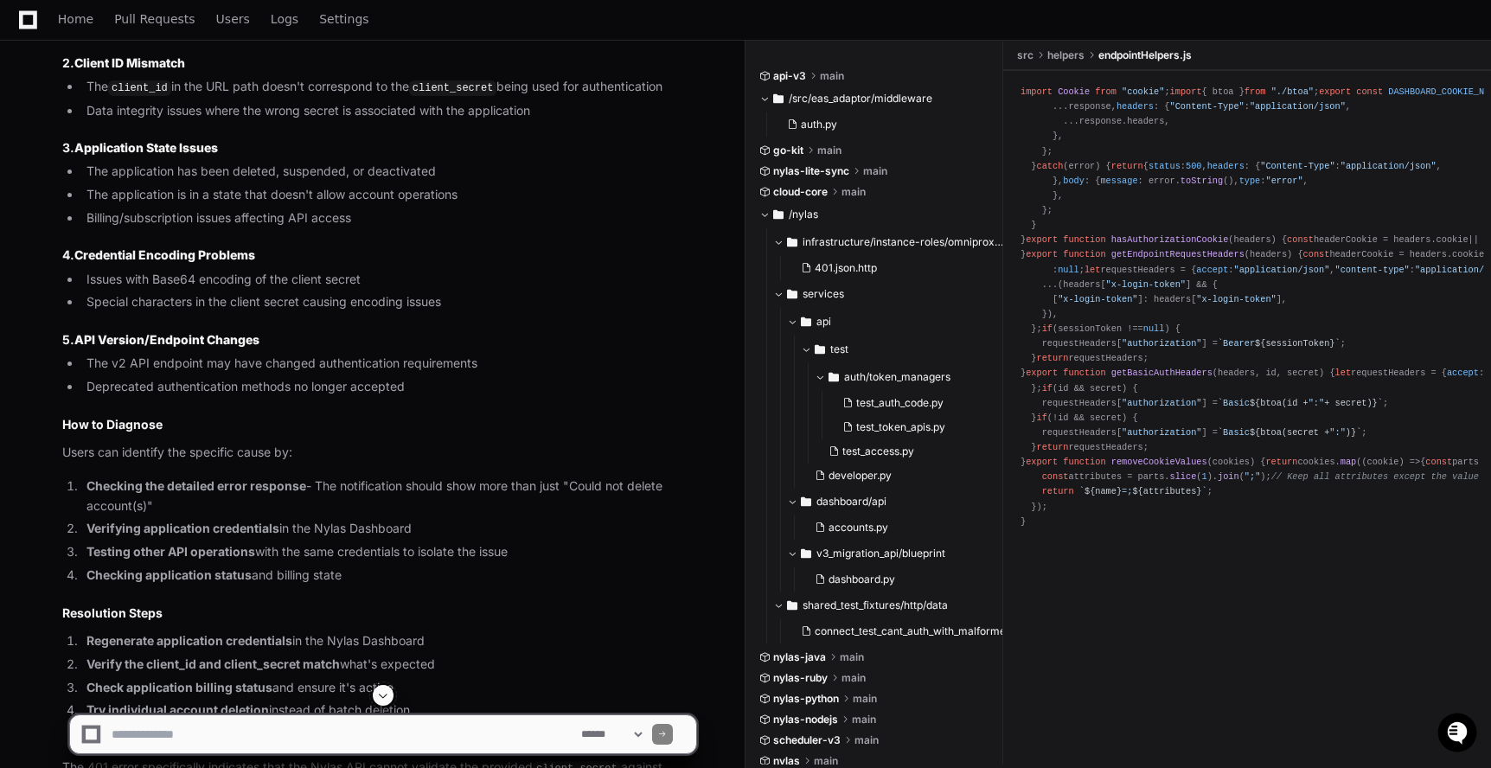
scroll to position [2667, 0]
